Goal: Navigation & Orientation: Find specific page/section

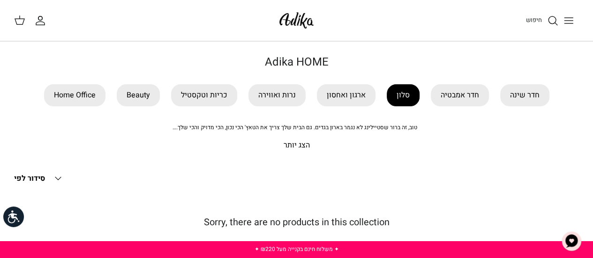
click at [404, 96] on link "סלון" at bounding box center [402, 95] width 33 height 22
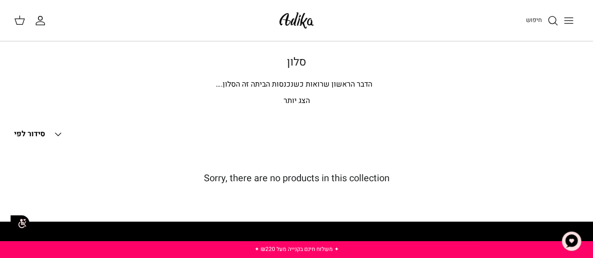
click at [297, 19] on img at bounding box center [296, 20] width 40 height 22
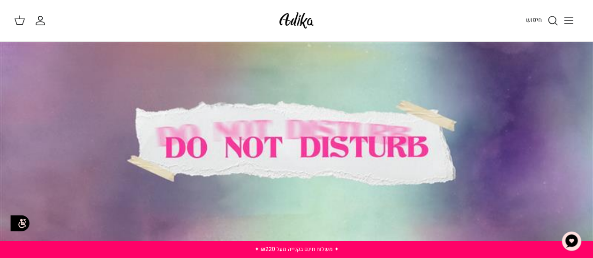
click at [567, 18] on icon "Toggle menu" at bounding box center [568, 20] width 11 height 11
